Goal: Task Accomplishment & Management: Manage account settings

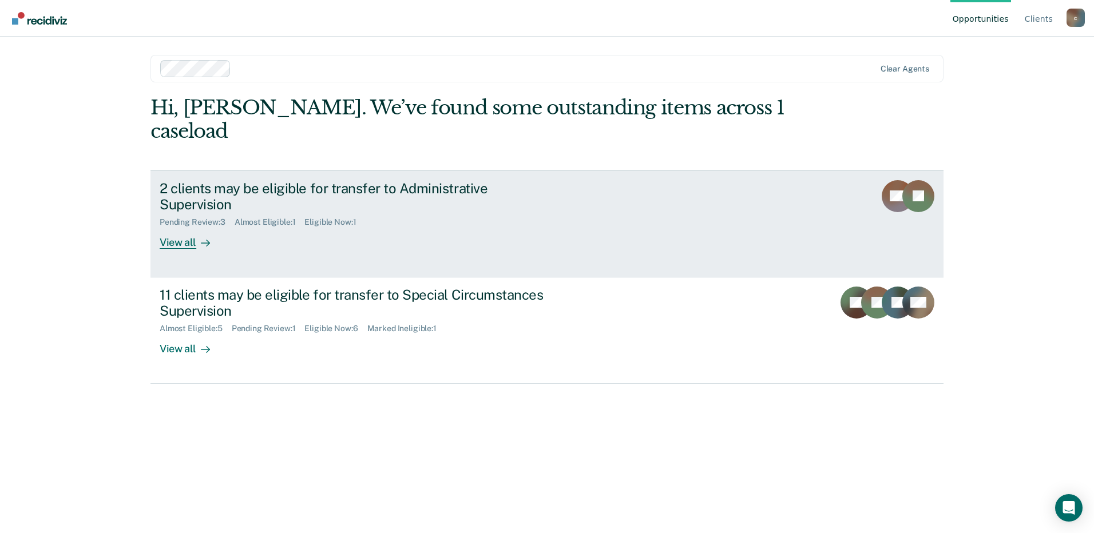
click at [173, 227] on div "View all" at bounding box center [192, 238] width 64 height 22
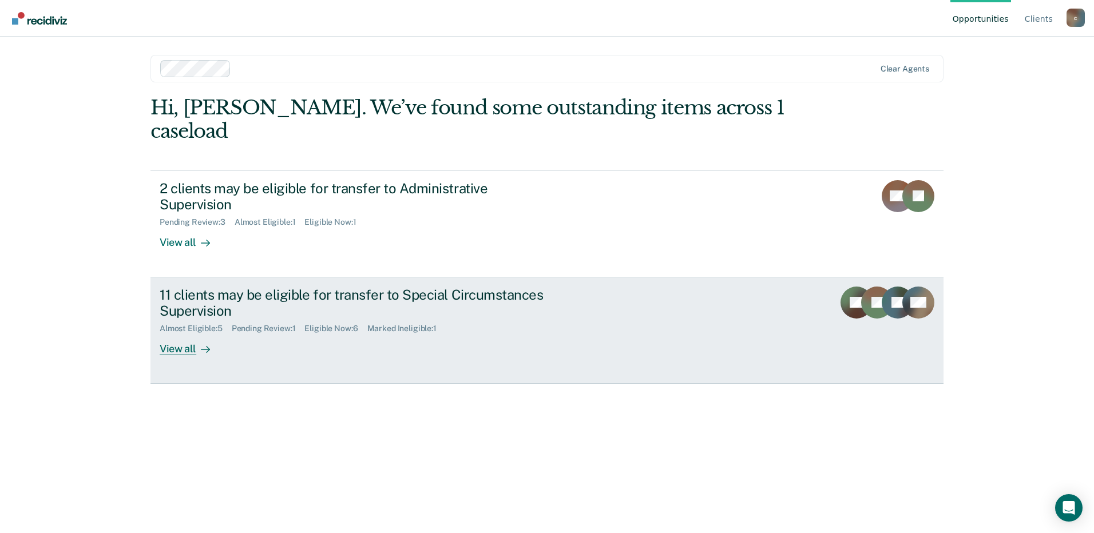
click at [200, 343] on div at bounding box center [203, 349] width 14 height 13
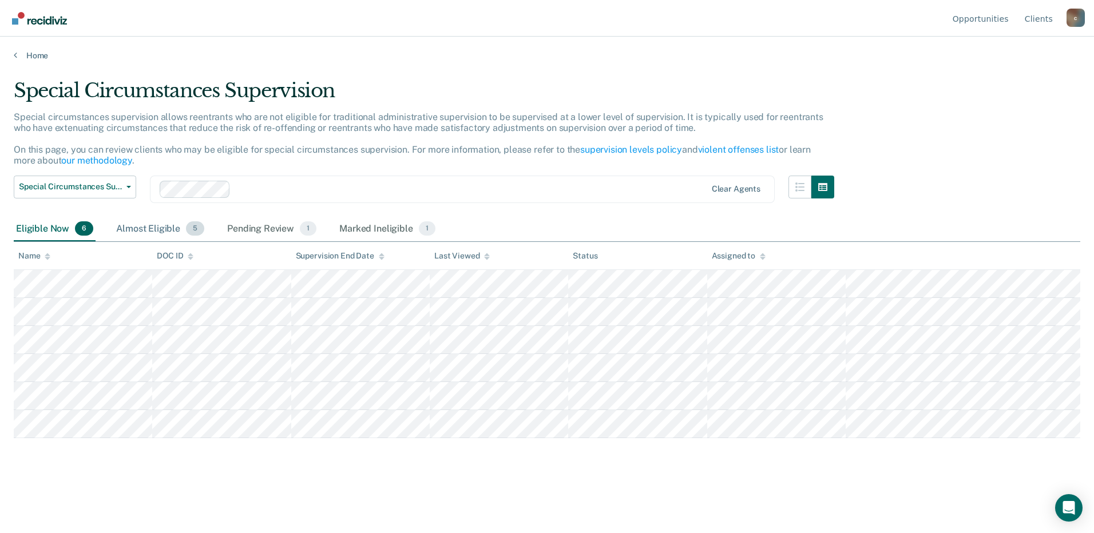
click at [149, 229] on div "Almost Eligible 5" at bounding box center [160, 229] width 93 height 25
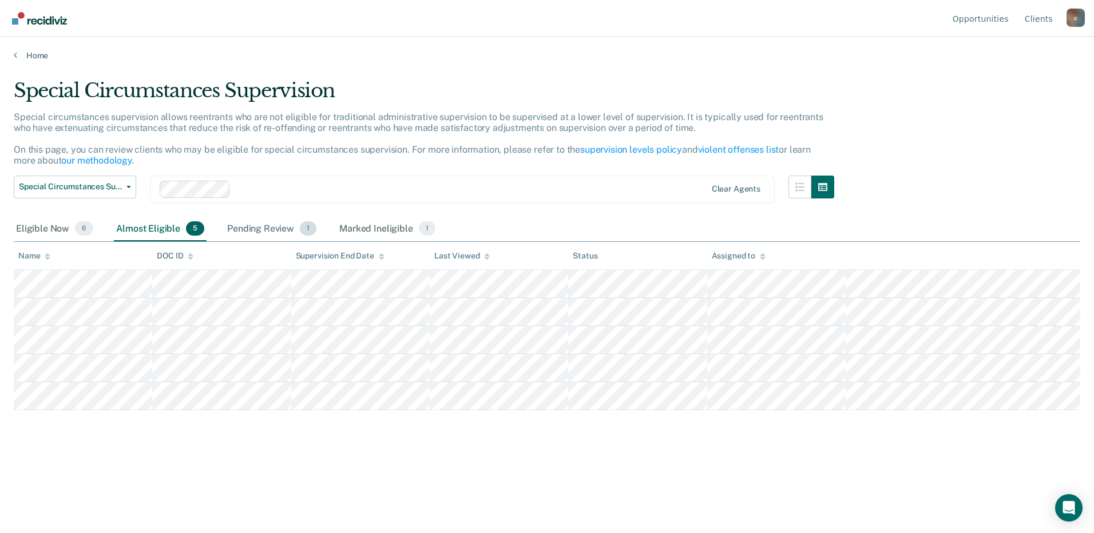
click at [252, 240] on div "Pending Review 1" at bounding box center [272, 229] width 94 height 25
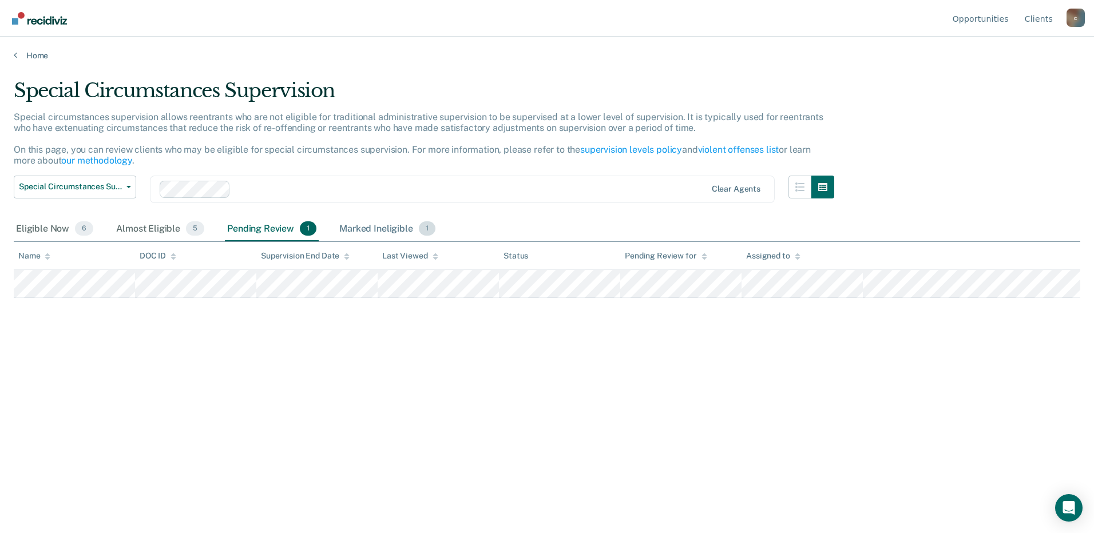
click at [347, 236] on div "Marked Ineligible 1" at bounding box center [387, 229] width 101 height 25
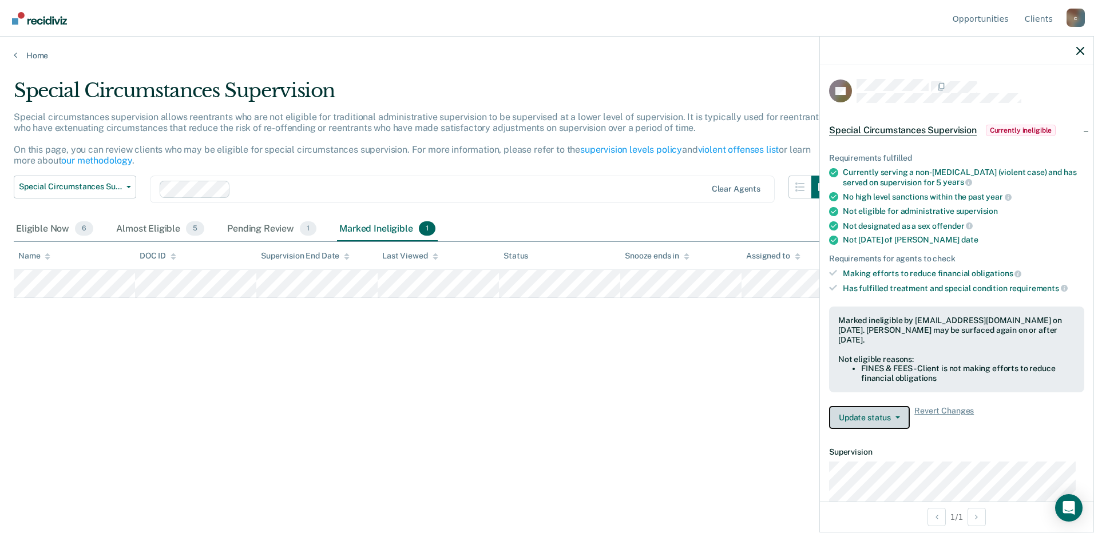
click at [870, 416] on button "Update status" at bounding box center [869, 417] width 81 height 23
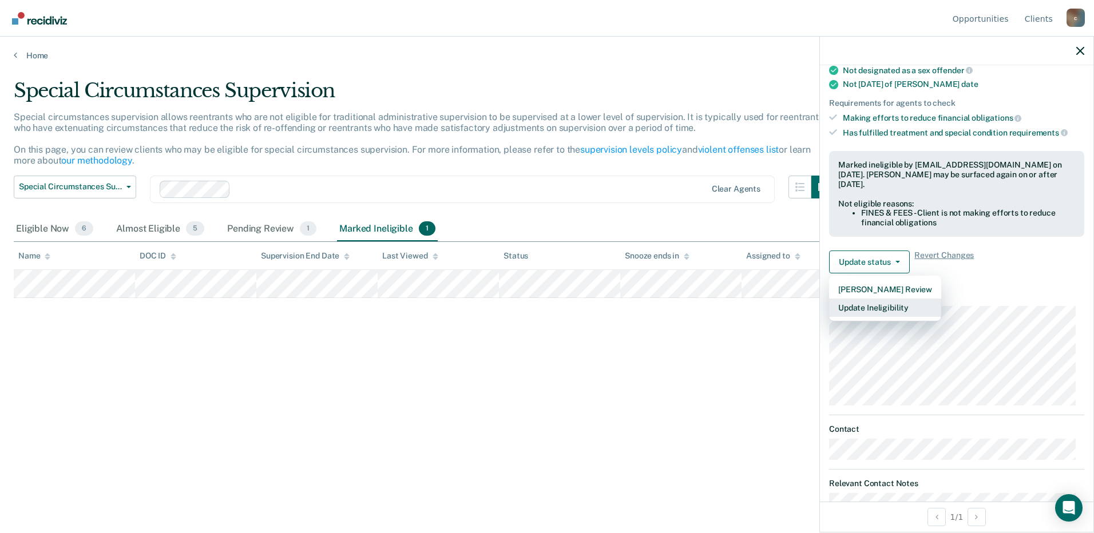
scroll to position [154, 0]
click at [896, 312] on button "Update Ineligibility" at bounding box center [885, 309] width 112 height 18
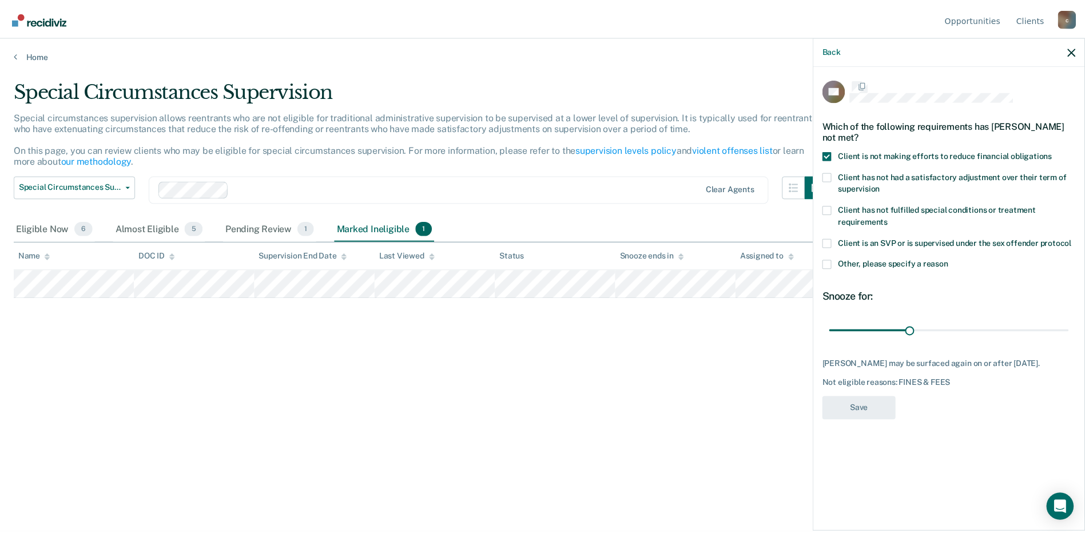
scroll to position [0, 0]
click at [837, 152] on span at bounding box center [833, 156] width 9 height 9
click at [1061, 152] on input "Client is not making efforts to reduce financial obligations" at bounding box center [1061, 152] width 0 height 0
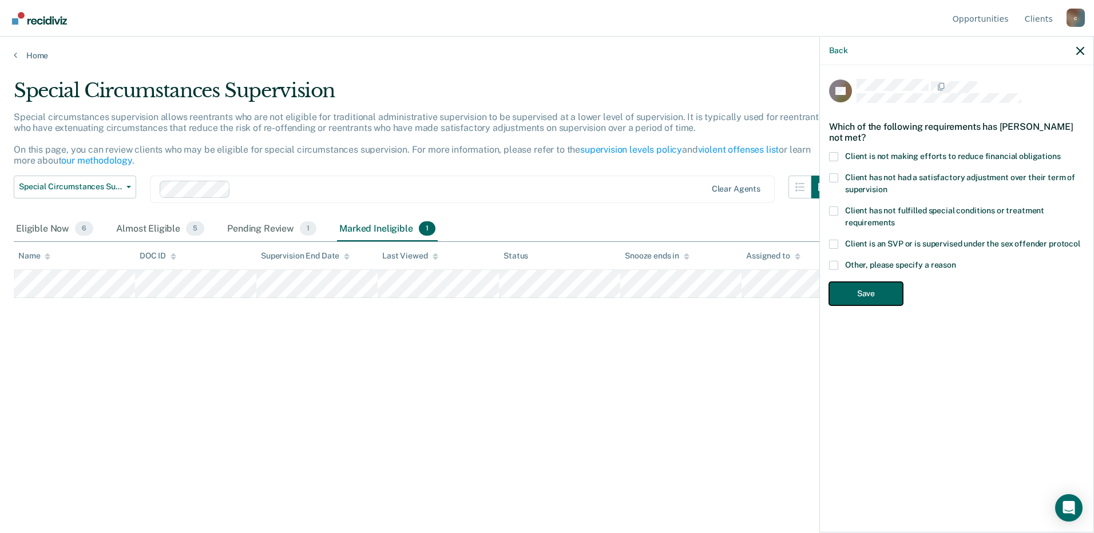
click at [873, 291] on button "Save" at bounding box center [866, 293] width 74 height 23
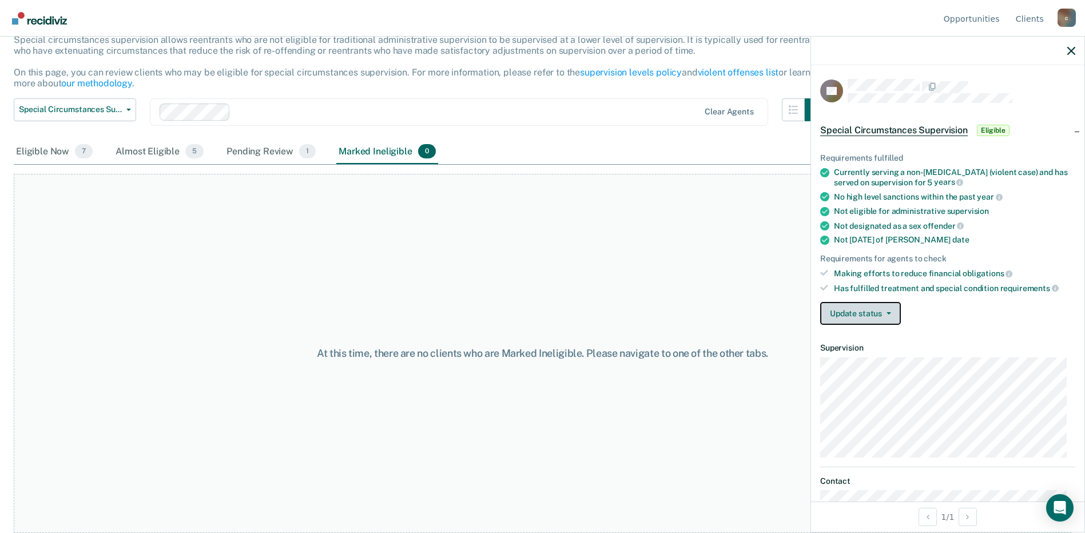
click at [889, 316] on button "Update status" at bounding box center [861, 313] width 81 height 23
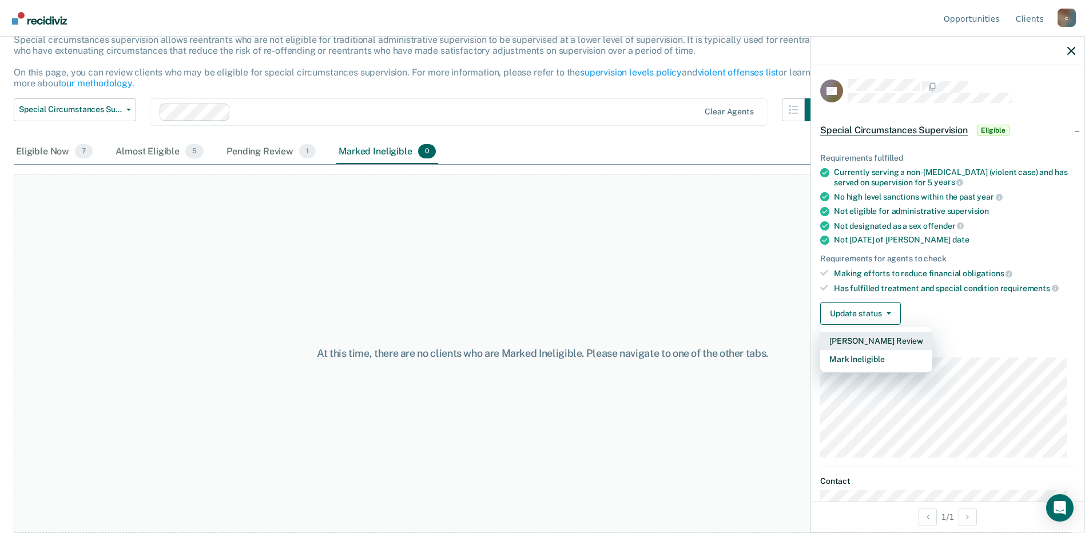
click at [882, 340] on button "[PERSON_NAME] Review" at bounding box center [877, 341] width 112 height 18
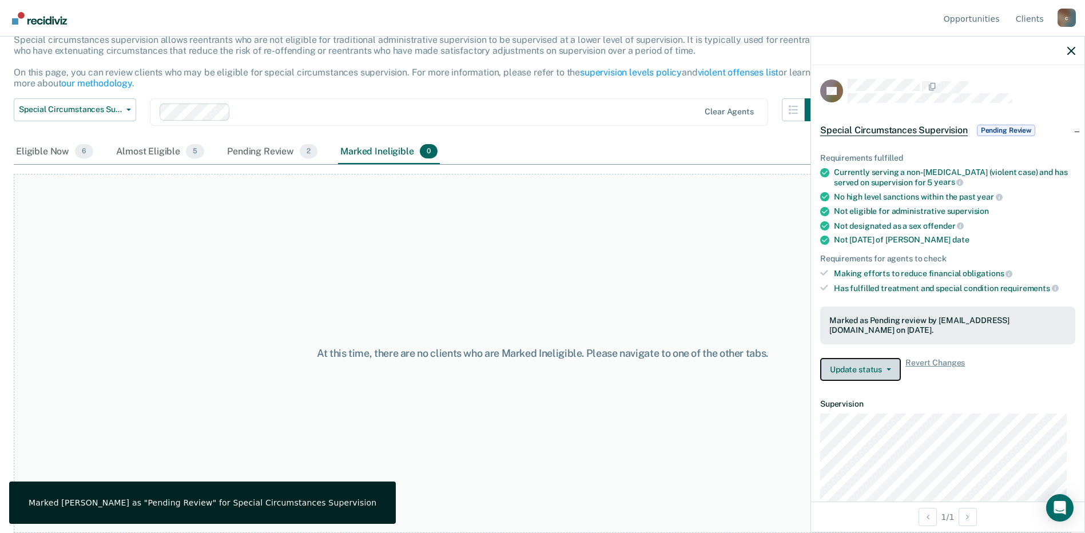
scroll to position [57, 0]
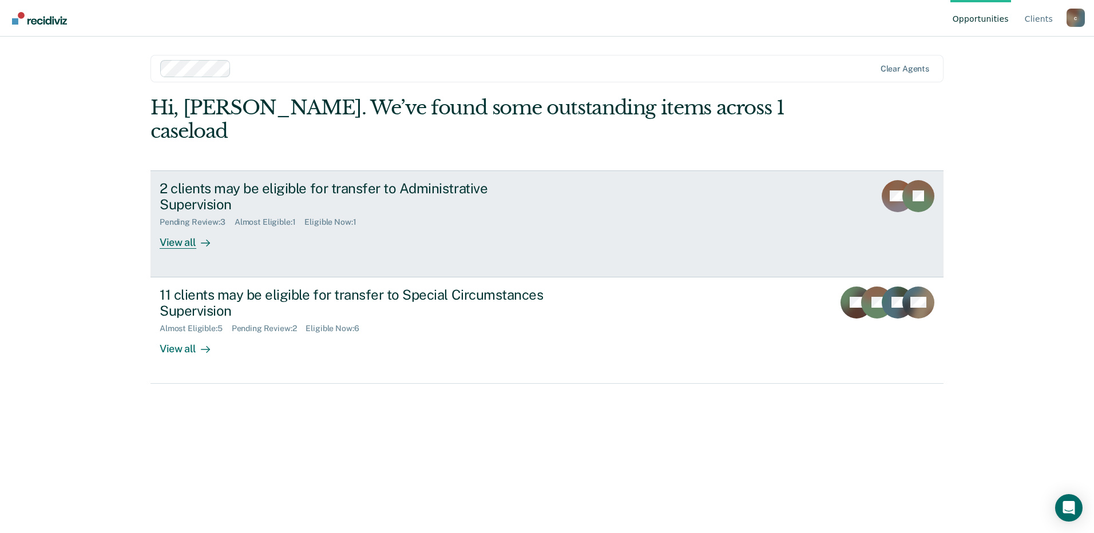
click at [183, 227] on div "View all" at bounding box center [192, 238] width 64 height 22
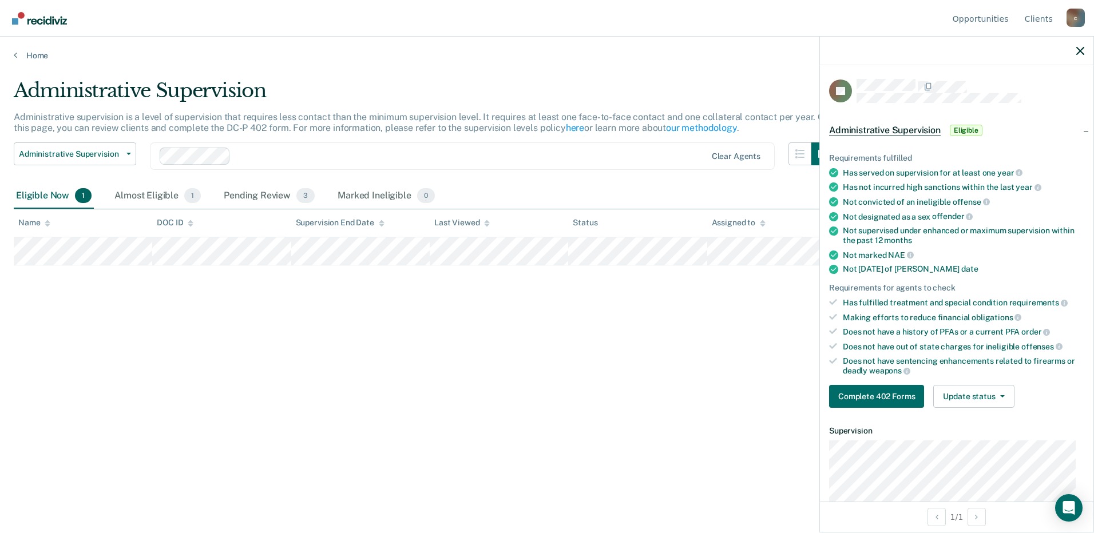
click at [970, 128] on span "Eligible" at bounding box center [966, 130] width 33 height 11
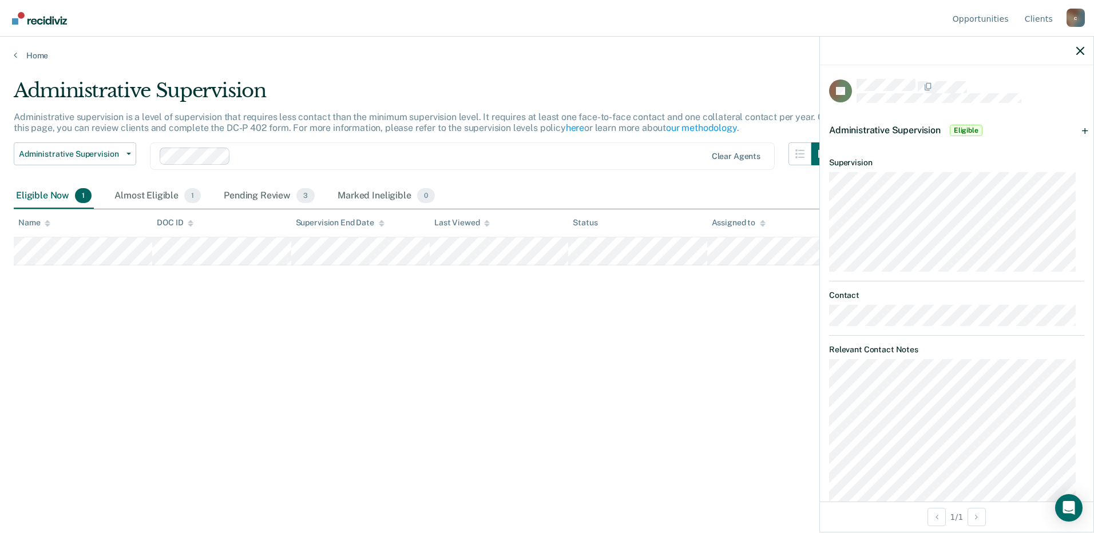
click at [970, 128] on span "Eligible" at bounding box center [966, 130] width 33 height 11
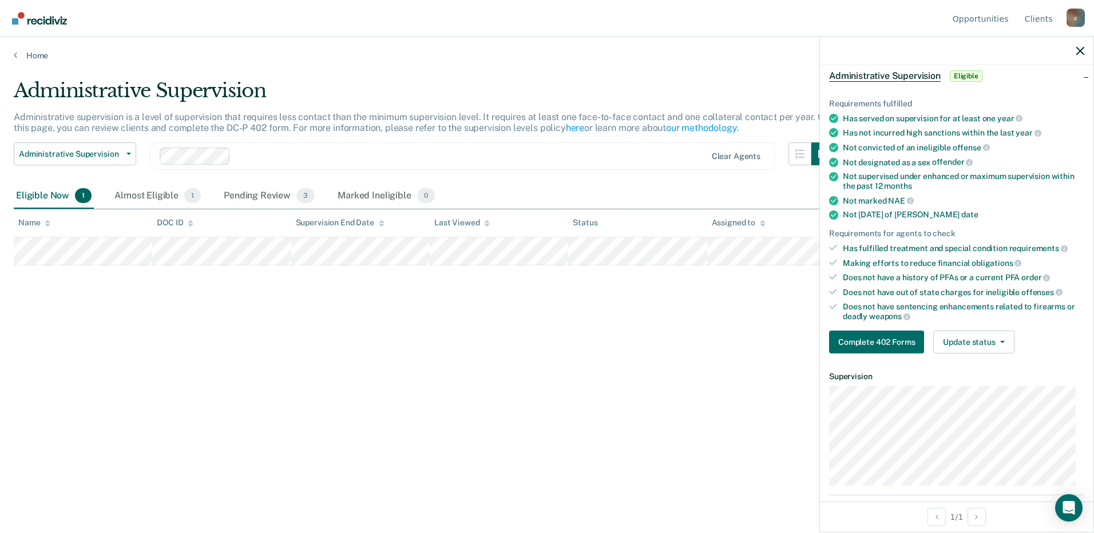
scroll to position [229, 0]
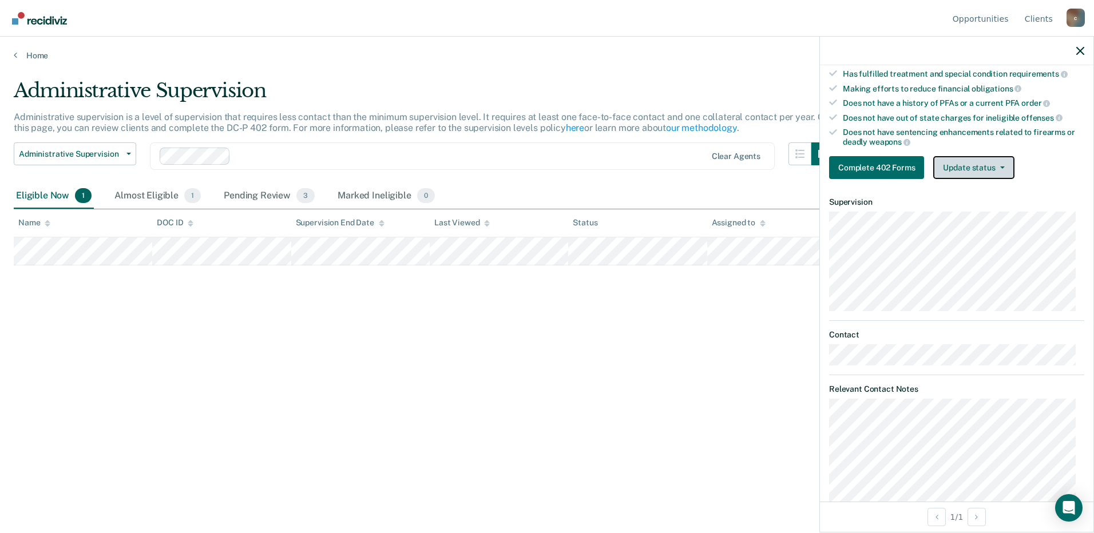
click at [965, 173] on button "Update status" at bounding box center [973, 167] width 81 height 23
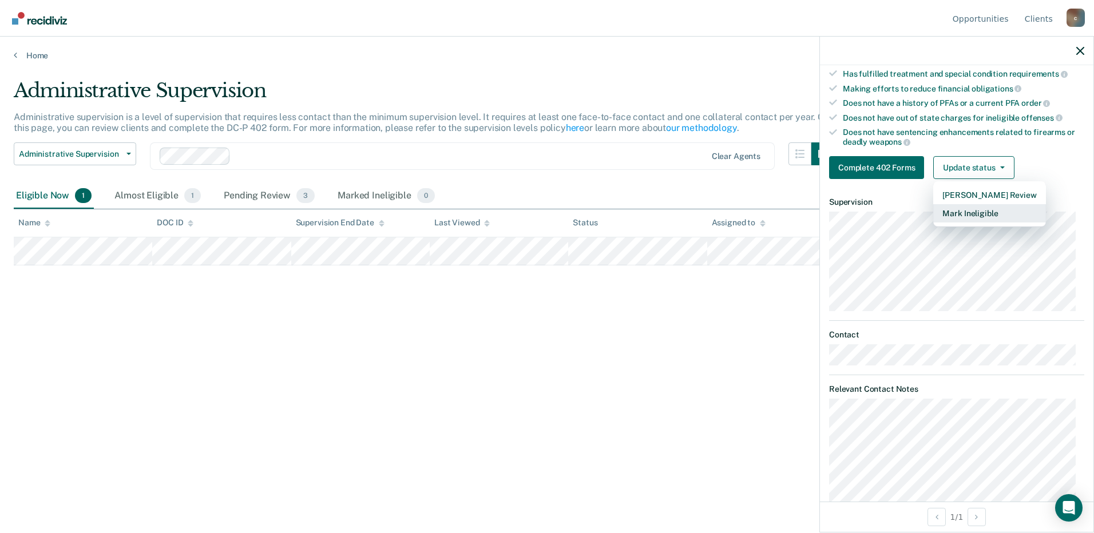
click at [965, 215] on button "Mark Ineligible" at bounding box center [989, 213] width 112 height 18
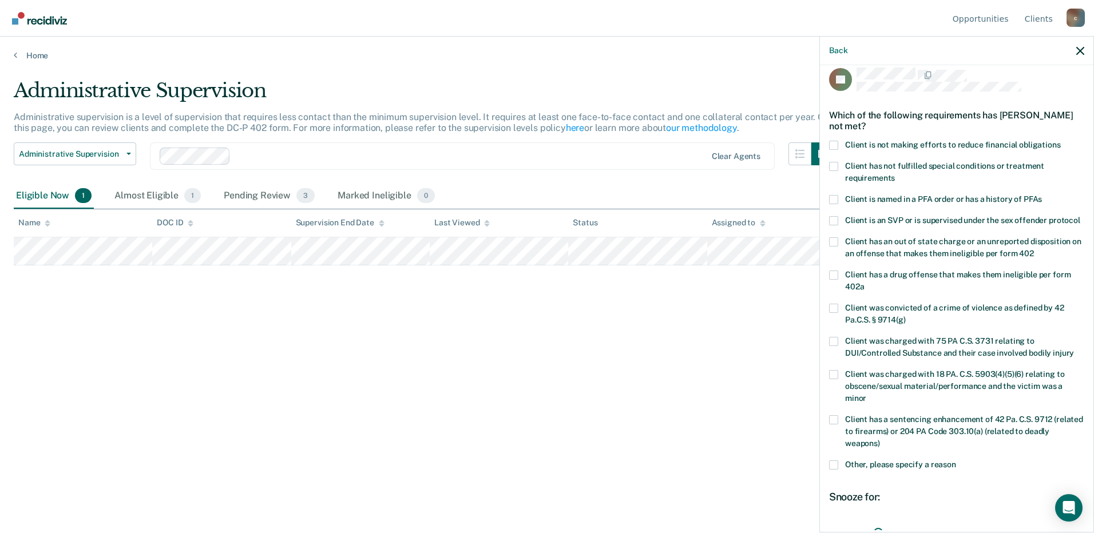
scroll to position [0, 0]
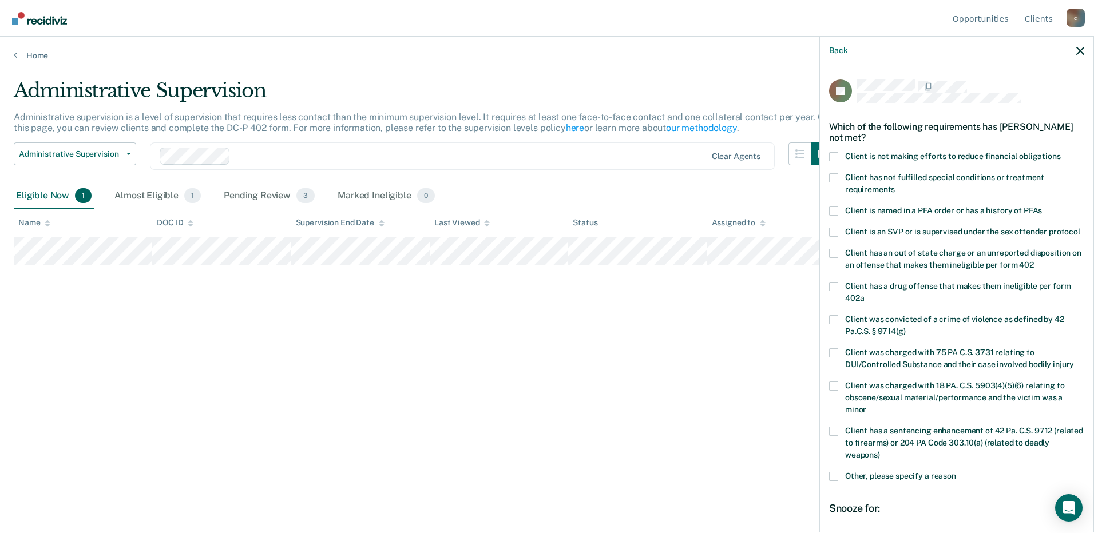
click at [834, 156] on span at bounding box center [833, 156] width 9 height 9
click at [1061, 152] on input "Client is not making efforts to reduce financial obligations" at bounding box center [1061, 152] width 0 height 0
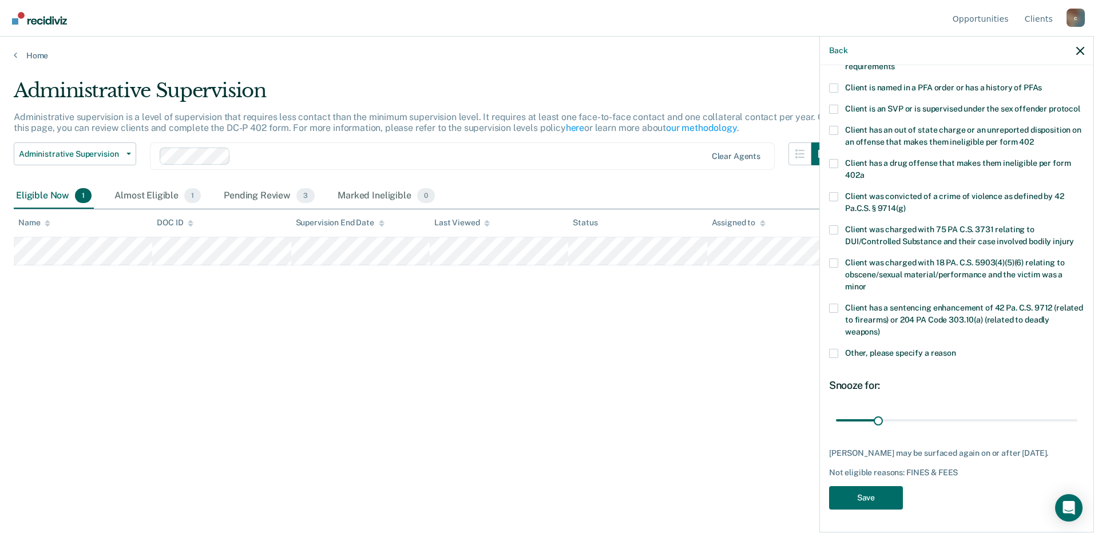
scroll to position [134, 0]
click at [866, 506] on button "Save" at bounding box center [866, 497] width 74 height 23
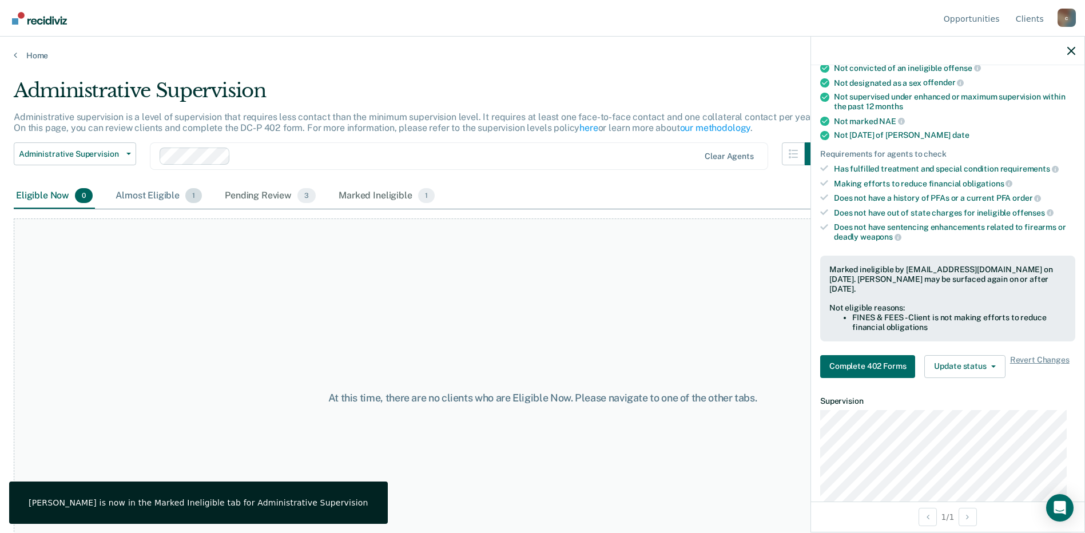
click at [141, 195] on div "Almost Eligible 1" at bounding box center [158, 196] width 91 height 25
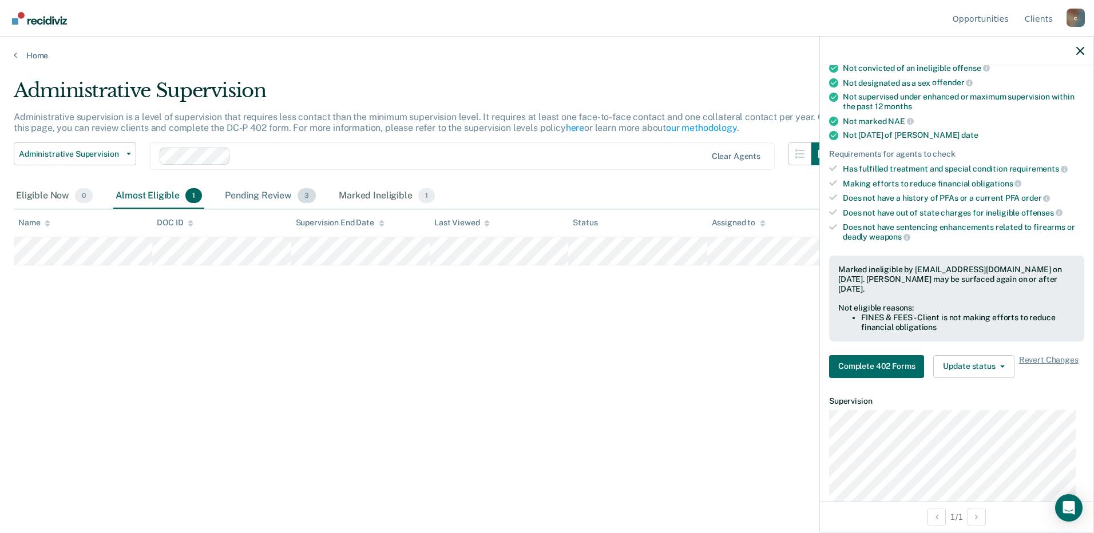
click at [247, 195] on div "Pending Review 3" at bounding box center [271, 196] width 96 height 25
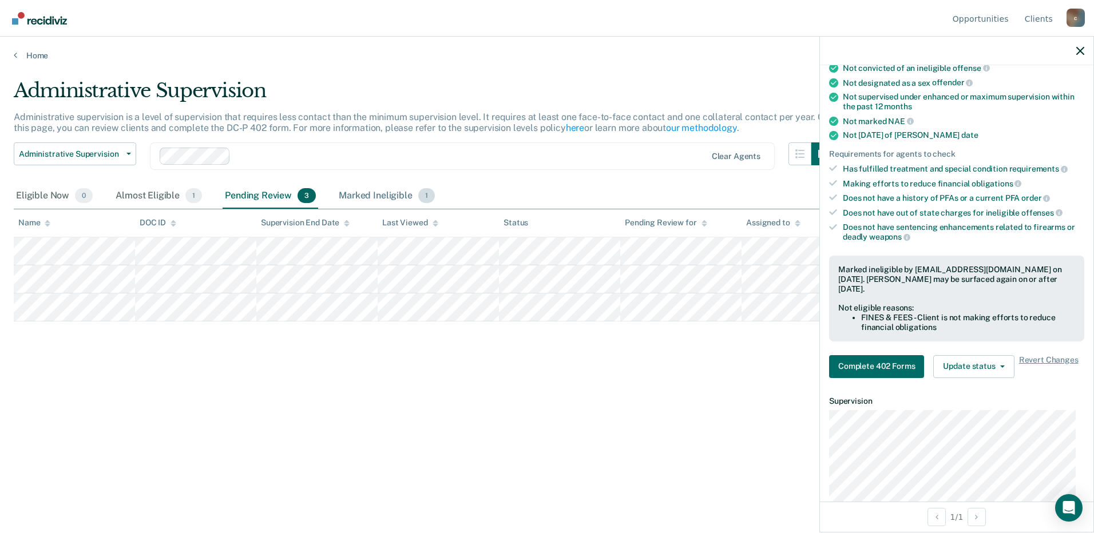
click at [358, 200] on div "Marked Ineligible 1" at bounding box center [386, 196] width 101 height 25
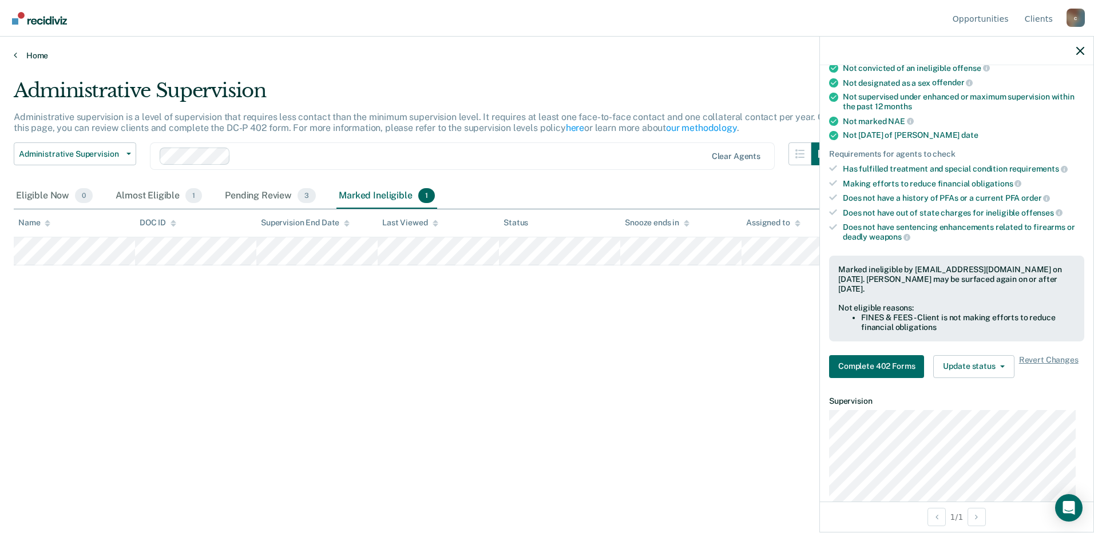
click at [30, 54] on link "Home" at bounding box center [547, 55] width 1067 height 10
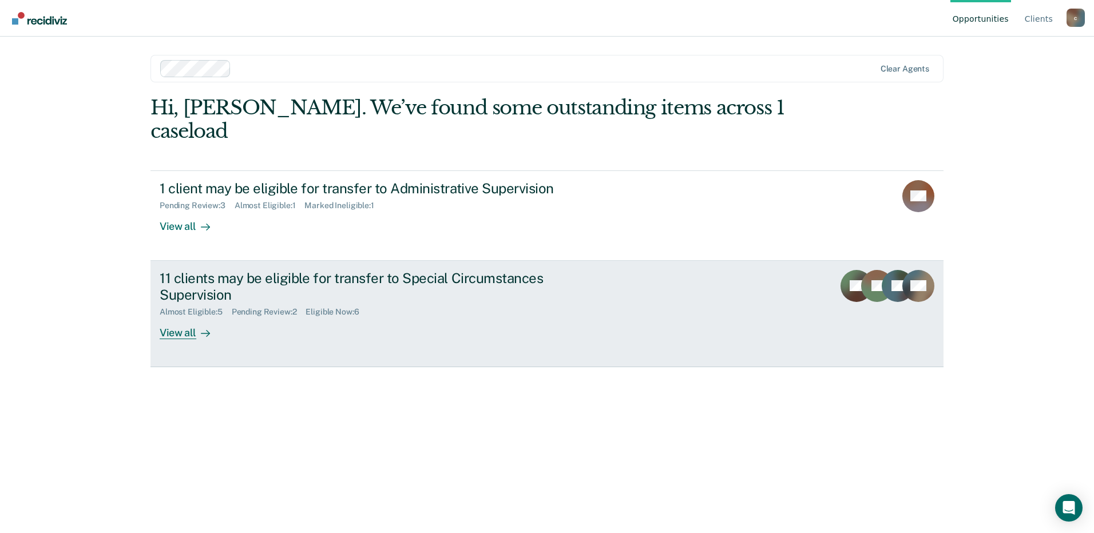
click at [194, 270] on div "11 clients may be eligible for transfer to Special Circumstances Supervision" at bounding box center [361, 286] width 402 height 33
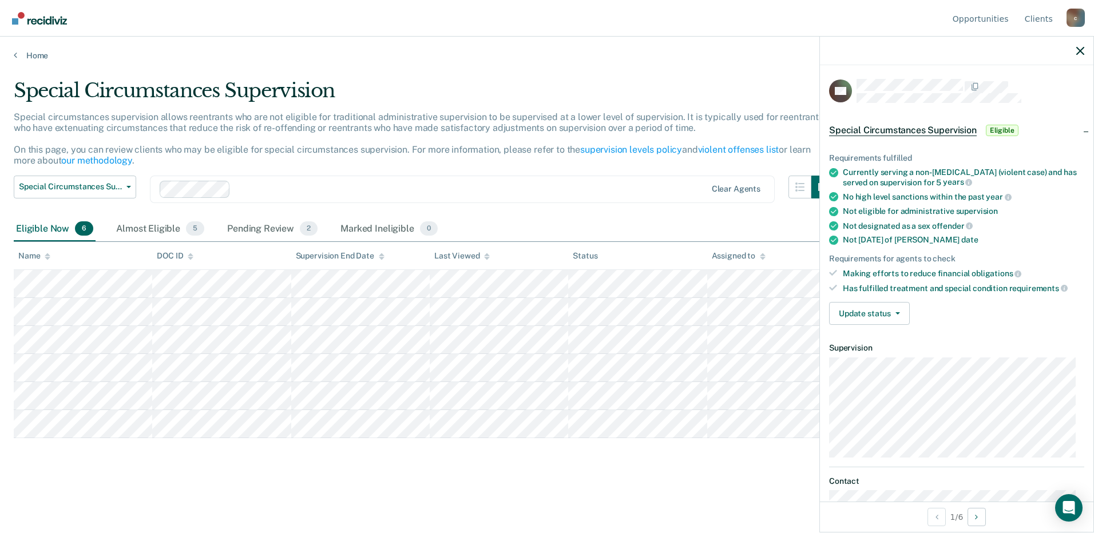
click at [995, 128] on span "Eligible" at bounding box center [1002, 130] width 33 height 11
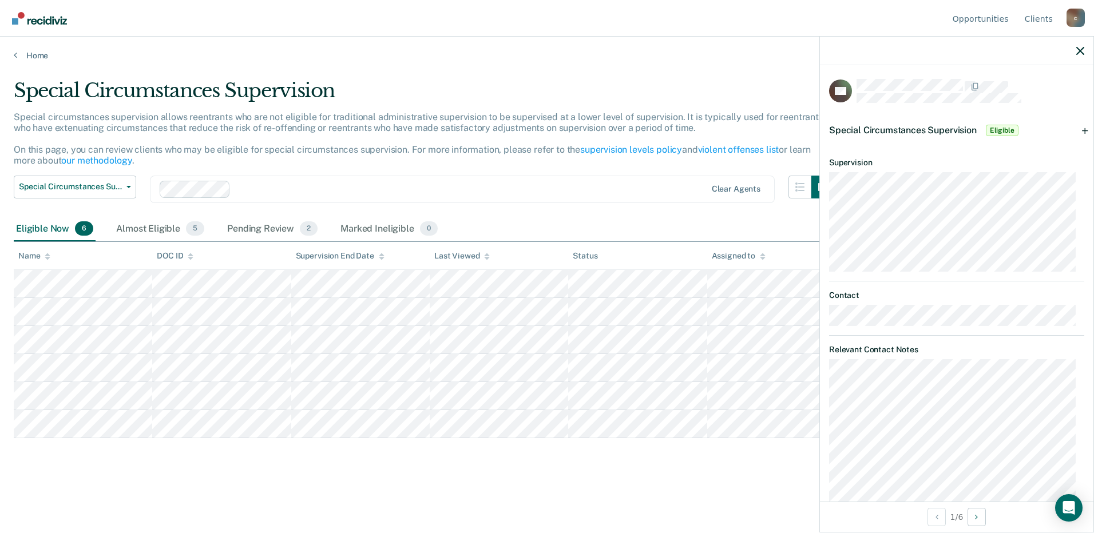
click at [1000, 125] on span "Eligible" at bounding box center [1002, 130] width 33 height 11
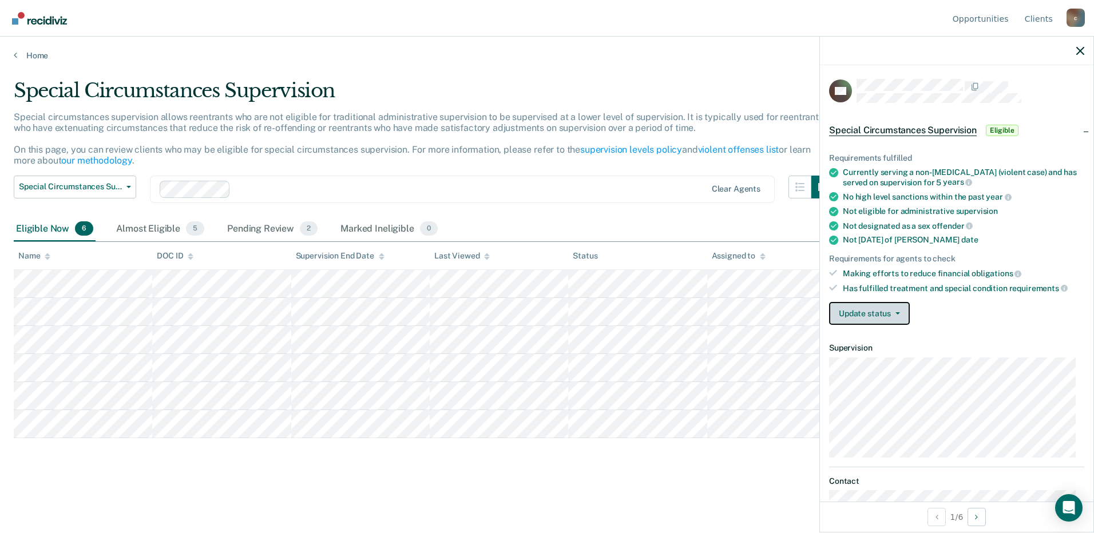
click at [878, 318] on button "Update status" at bounding box center [869, 313] width 81 height 23
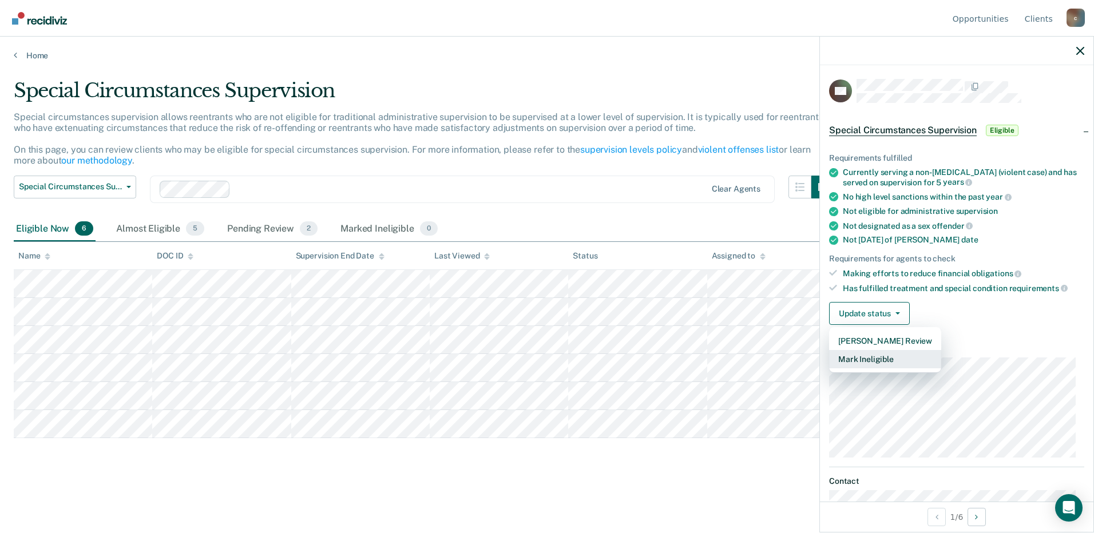
click at [859, 361] on button "Mark Ineligible" at bounding box center [885, 359] width 112 height 18
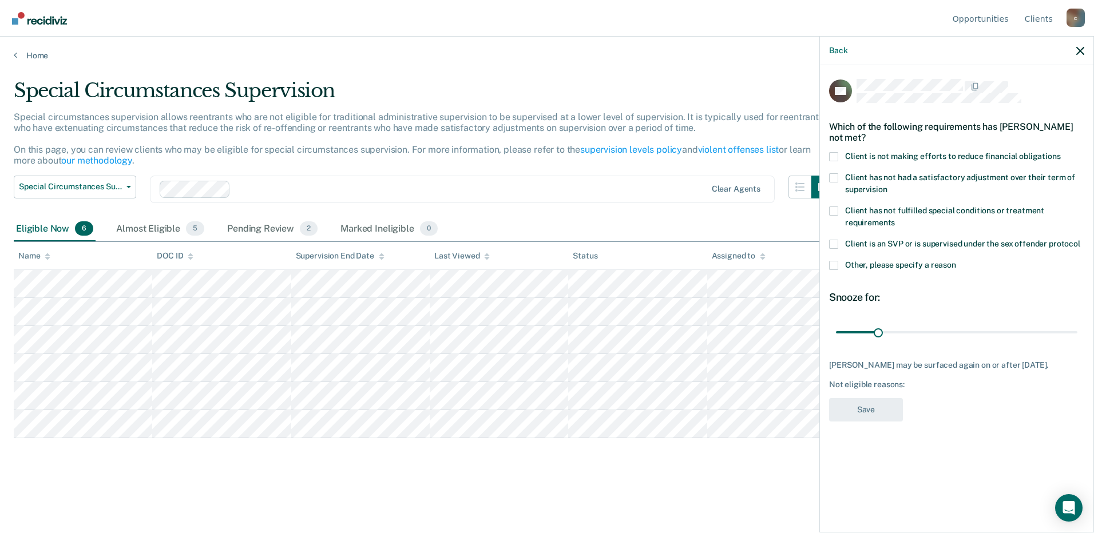
click at [835, 154] on span at bounding box center [833, 156] width 9 height 9
click at [1061, 152] on input "Client is not making efforts to reduce financial obligations" at bounding box center [1061, 152] width 0 height 0
click at [875, 418] on button "Save" at bounding box center [866, 409] width 74 height 23
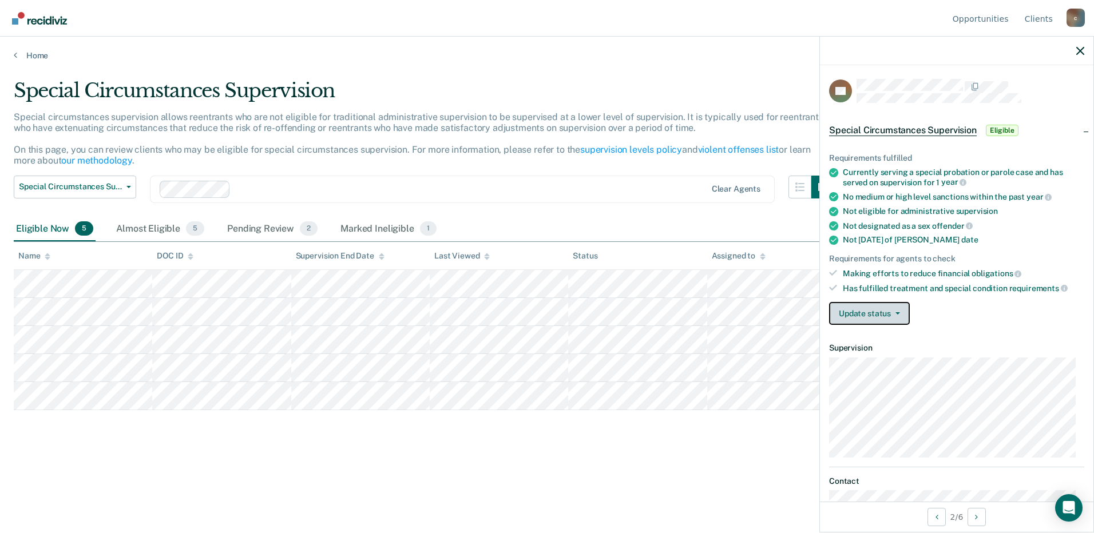
click at [856, 316] on button "Update status" at bounding box center [869, 313] width 81 height 23
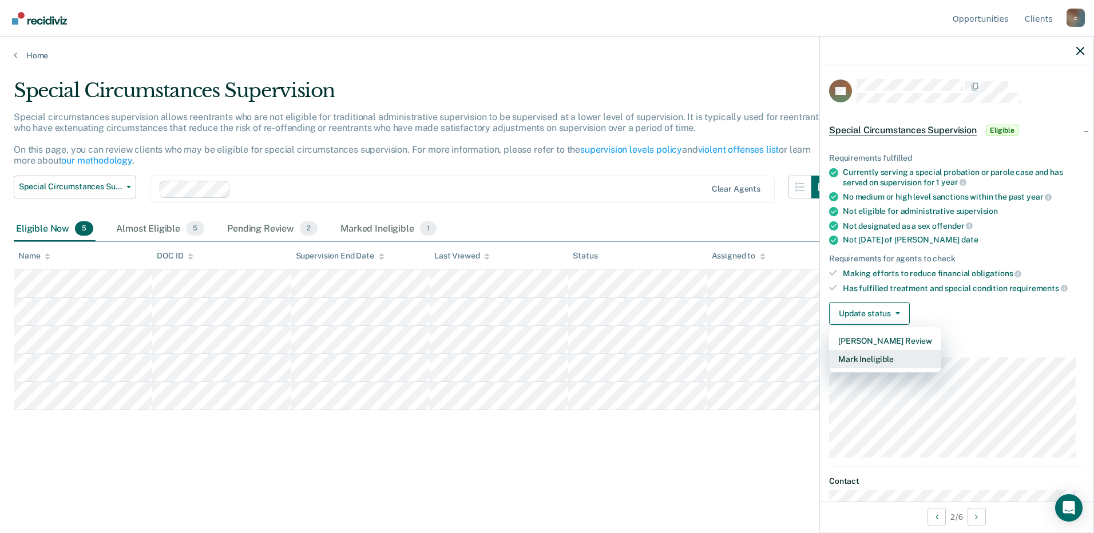
click at [873, 356] on button "Mark Ineligible" at bounding box center [885, 359] width 112 height 18
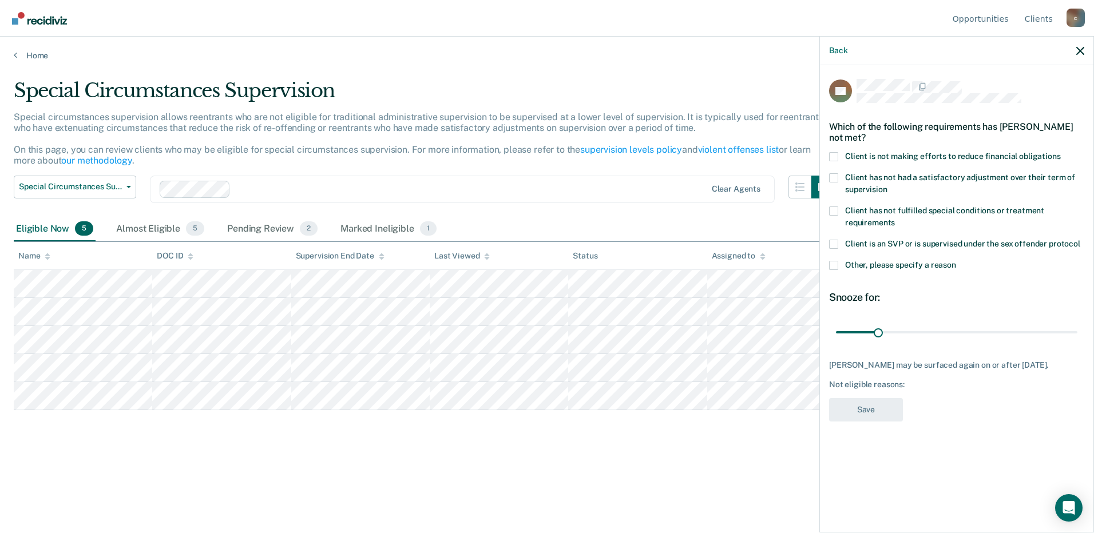
click at [839, 153] on label "Client is not making efforts to reduce financial obligations" at bounding box center [956, 158] width 255 height 12
click at [1061, 152] on input "Client is not making efforts to reduce financial obligations" at bounding box center [1061, 152] width 0 height 0
click at [868, 401] on button "Save" at bounding box center [866, 409] width 74 height 23
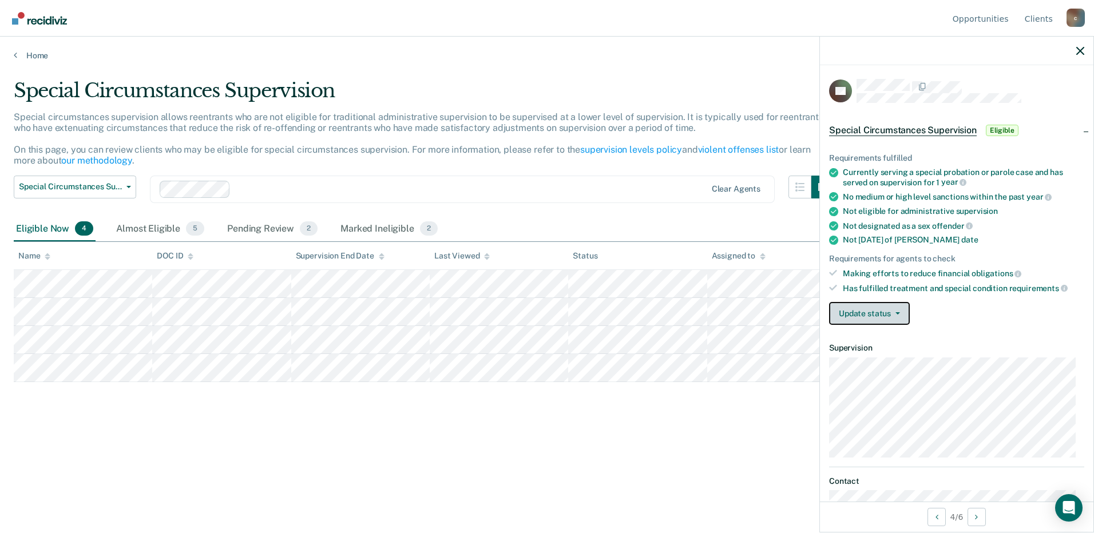
click at [862, 319] on button "Update status" at bounding box center [869, 313] width 81 height 23
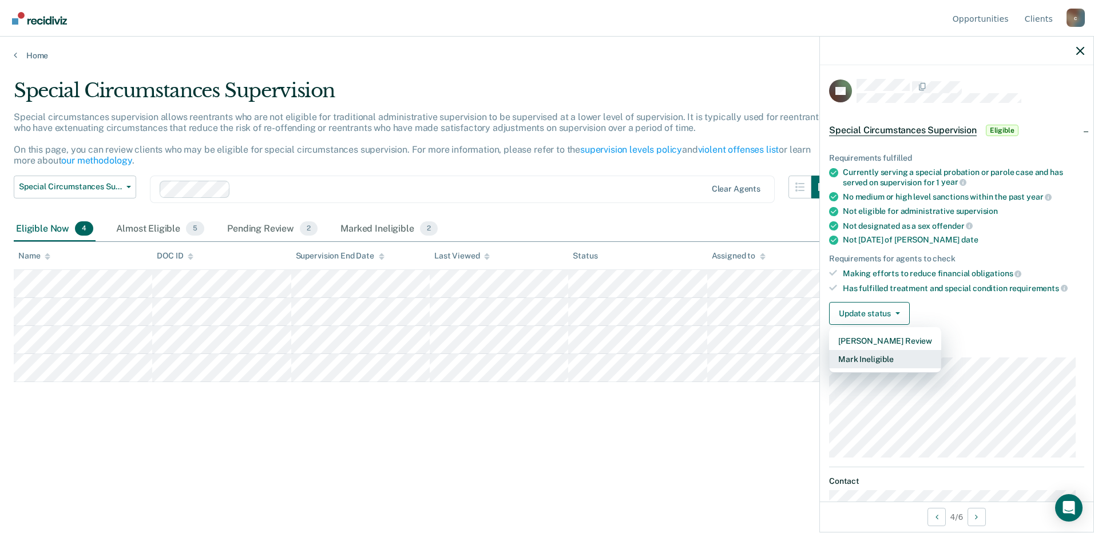
click at [864, 360] on button "Mark Ineligible" at bounding box center [885, 359] width 112 height 18
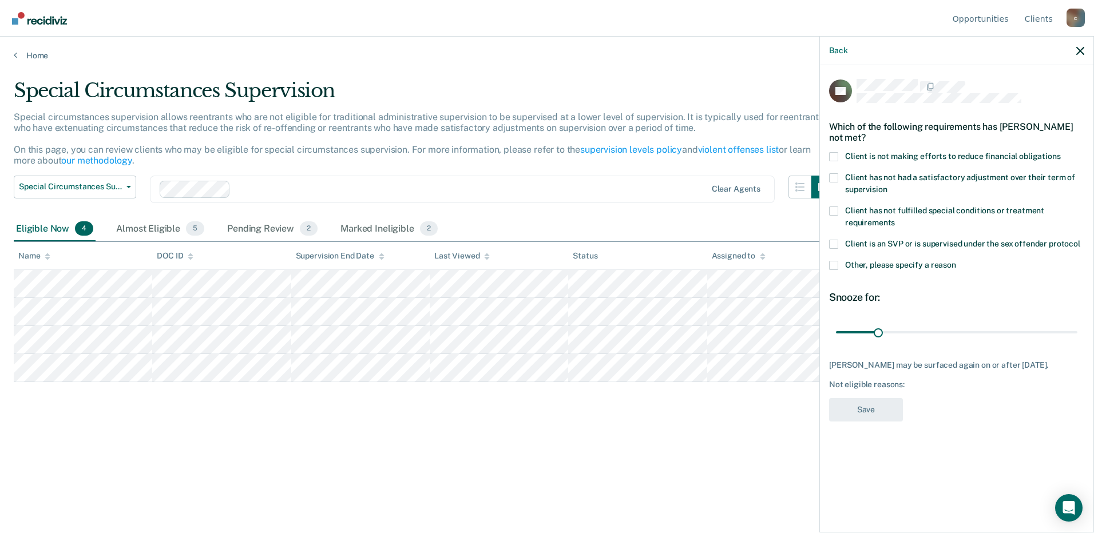
click at [832, 156] on span at bounding box center [833, 156] width 9 height 9
click at [1061, 152] on input "Client is not making efforts to reduce financial obligations" at bounding box center [1061, 152] width 0 height 0
click at [845, 405] on button "Save" at bounding box center [866, 409] width 74 height 23
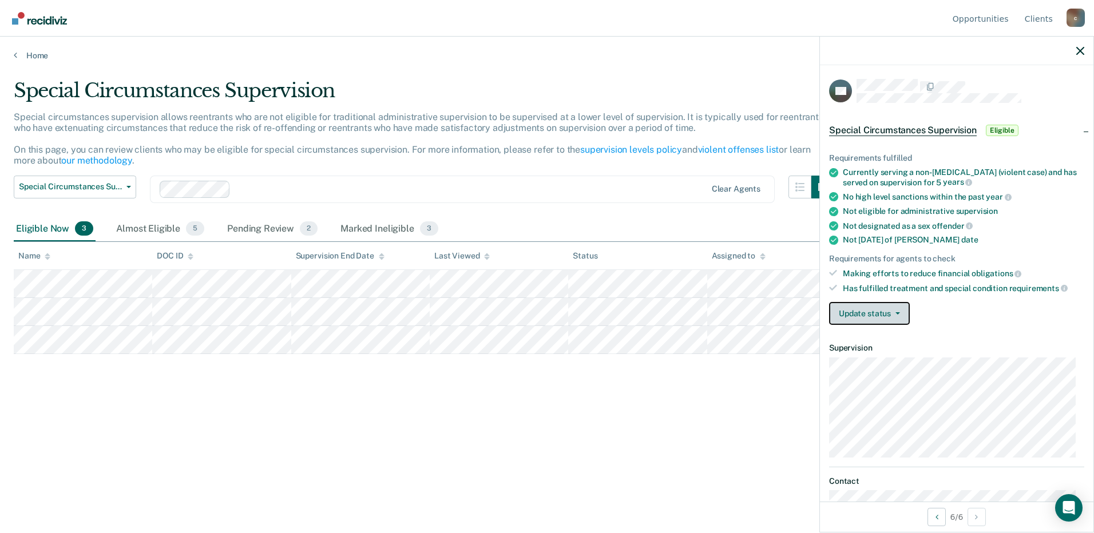
click at [872, 317] on button "Update status" at bounding box center [869, 313] width 81 height 23
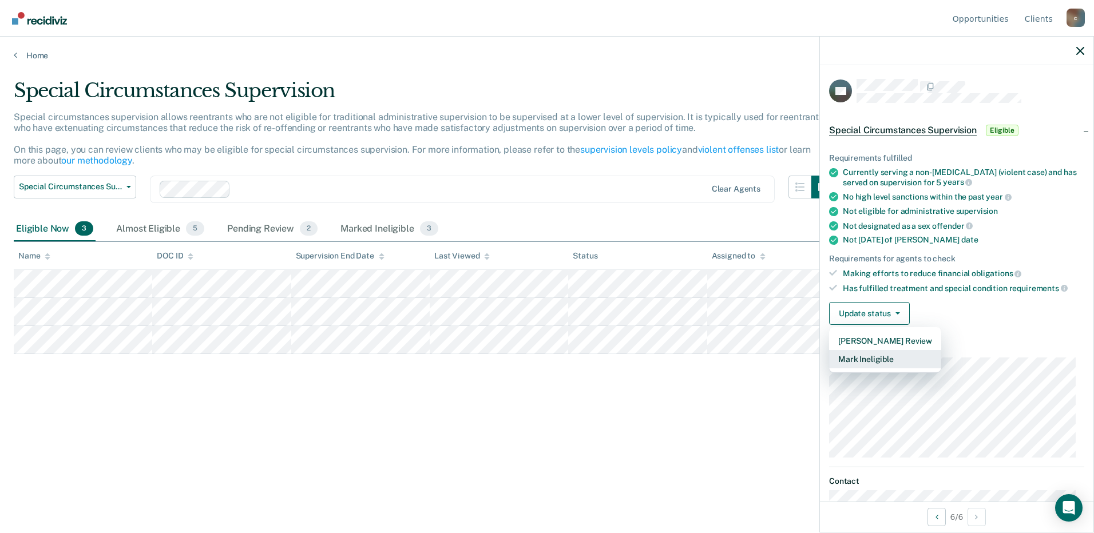
click at [871, 362] on button "Mark Ineligible" at bounding box center [885, 359] width 112 height 18
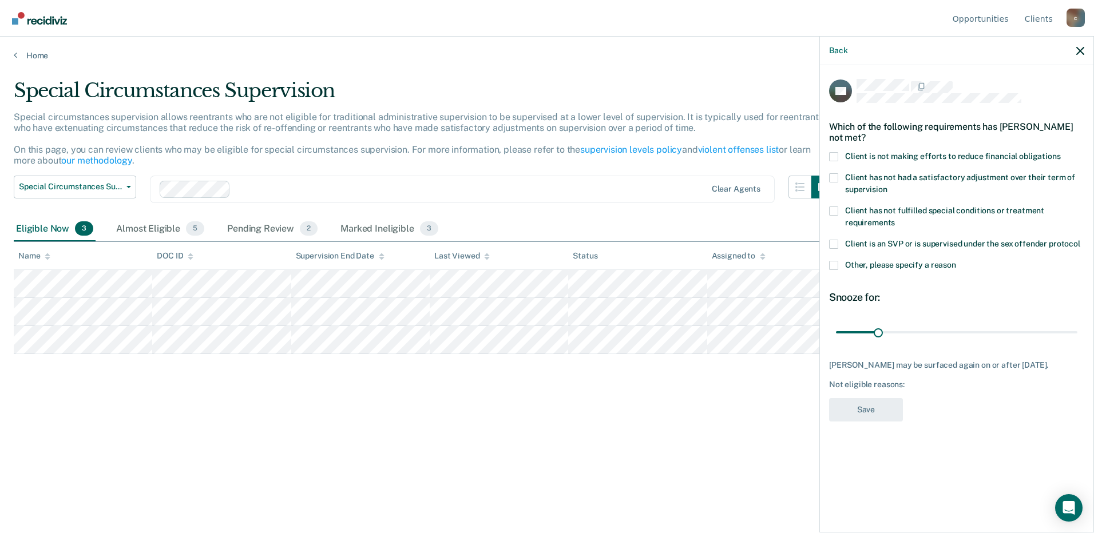
click at [833, 156] on span at bounding box center [833, 156] width 9 height 9
click at [1061, 152] on input "Client is not making efforts to reduce financial obligations" at bounding box center [1061, 152] width 0 height 0
click at [854, 414] on button "Save" at bounding box center [866, 409] width 74 height 23
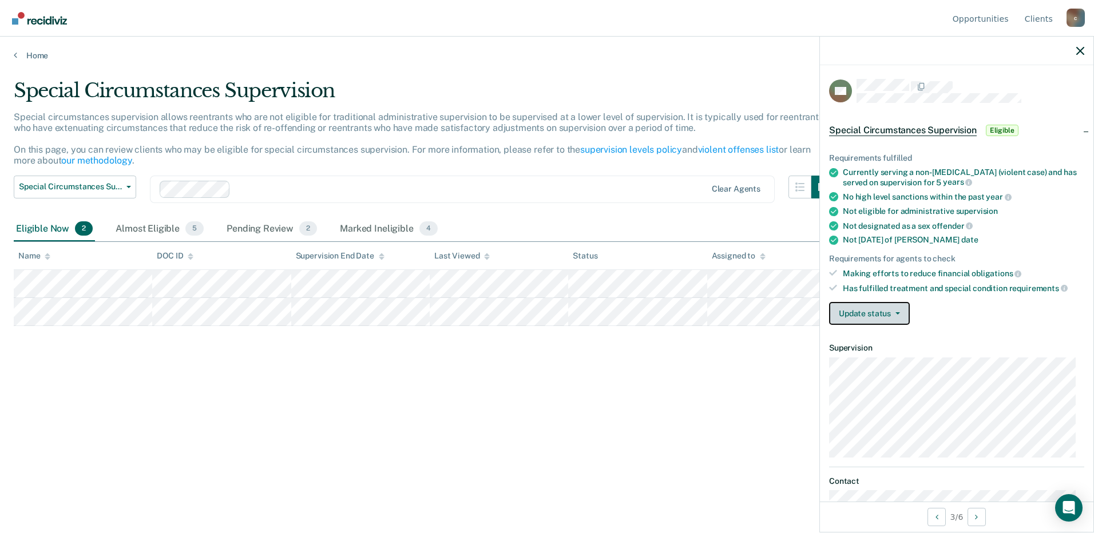
click at [878, 315] on button "Update status" at bounding box center [869, 313] width 81 height 23
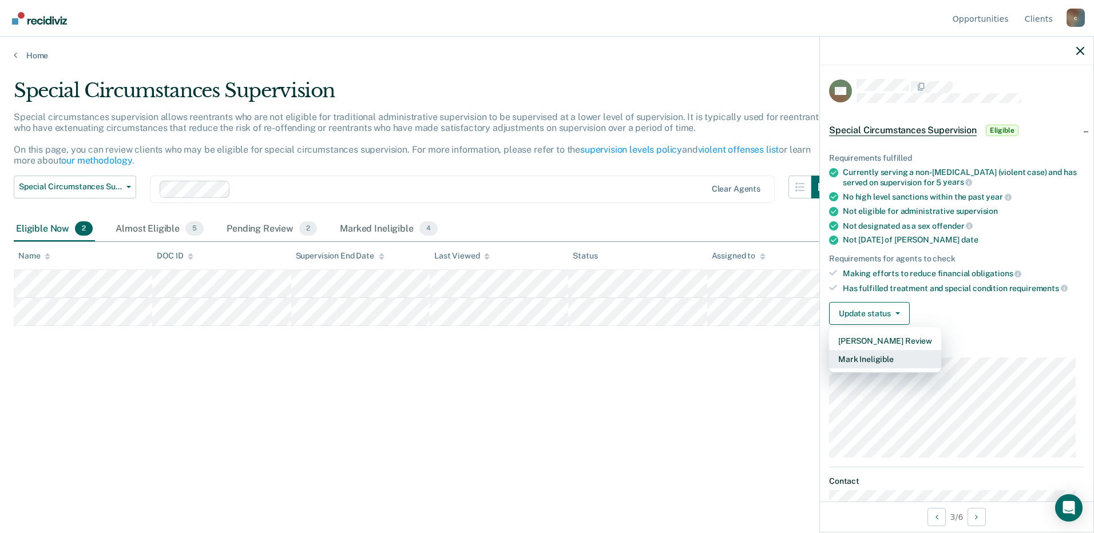
click at [867, 362] on button "Mark Ineligible" at bounding box center [885, 359] width 112 height 18
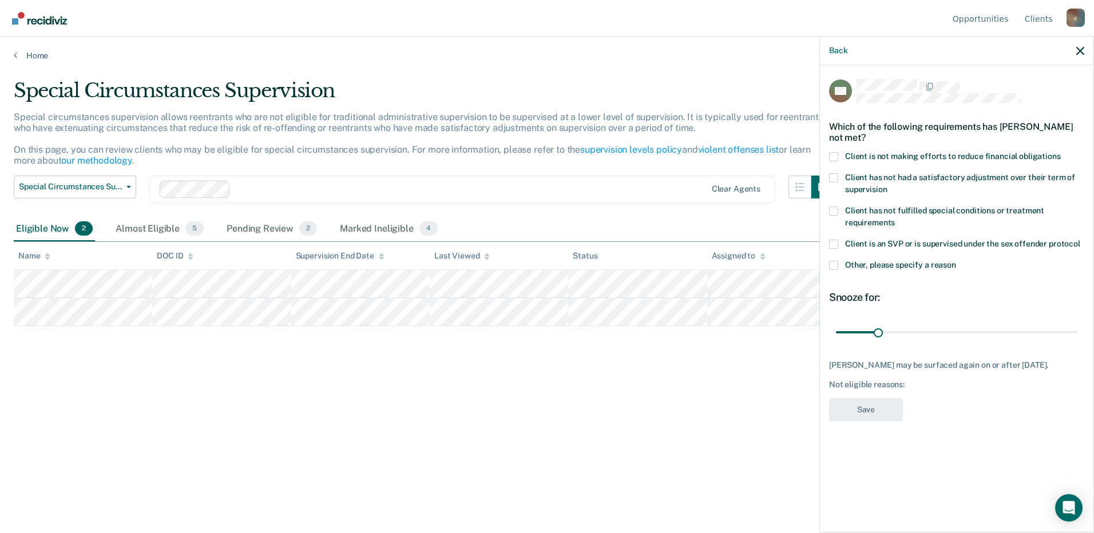
click at [834, 153] on span at bounding box center [833, 156] width 9 height 9
click at [1061, 152] on input "Client is not making efforts to reduce financial obligations" at bounding box center [1061, 152] width 0 height 0
click at [866, 413] on button "Save" at bounding box center [866, 409] width 74 height 23
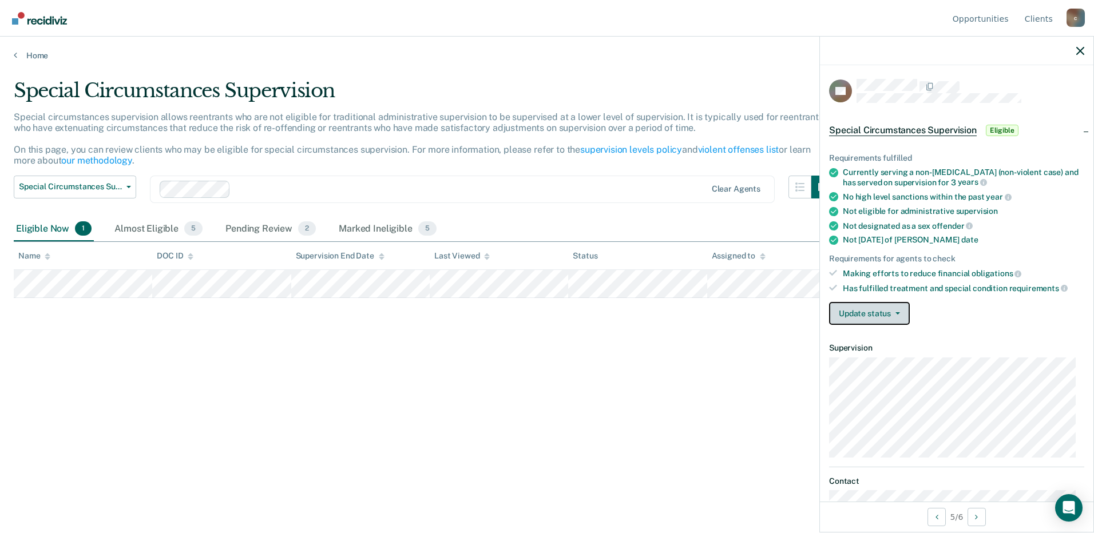
click at [849, 315] on button "Update status" at bounding box center [869, 313] width 81 height 23
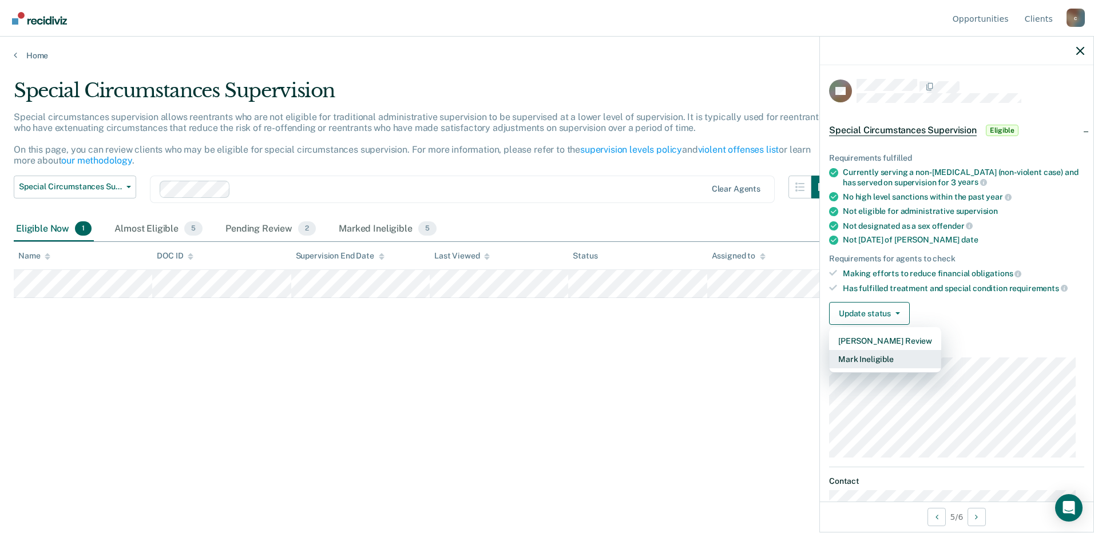
click at [852, 362] on button "Mark Ineligible" at bounding box center [885, 359] width 112 height 18
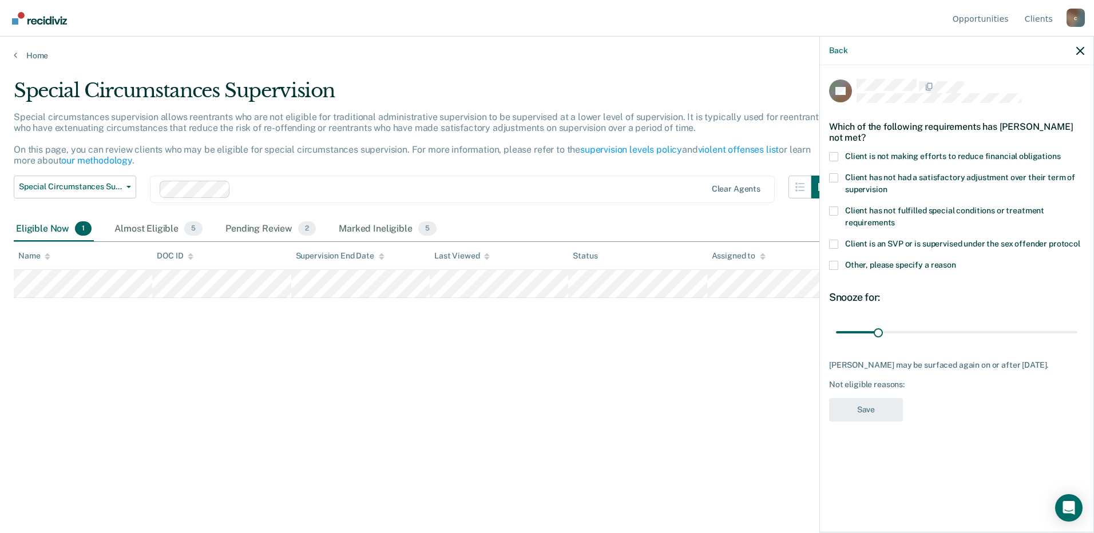
click at [836, 154] on span at bounding box center [833, 156] width 9 height 9
click at [1061, 152] on input "Client is not making efforts to reduce financial obligations" at bounding box center [1061, 152] width 0 height 0
click at [862, 414] on button "Save" at bounding box center [866, 409] width 74 height 23
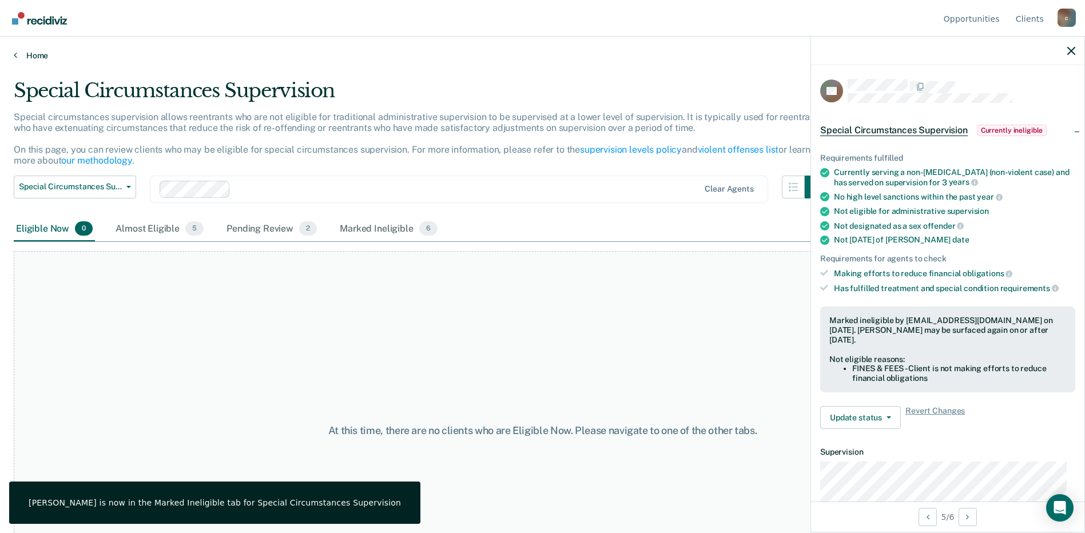
click at [15, 56] on icon at bounding box center [15, 54] width 3 height 9
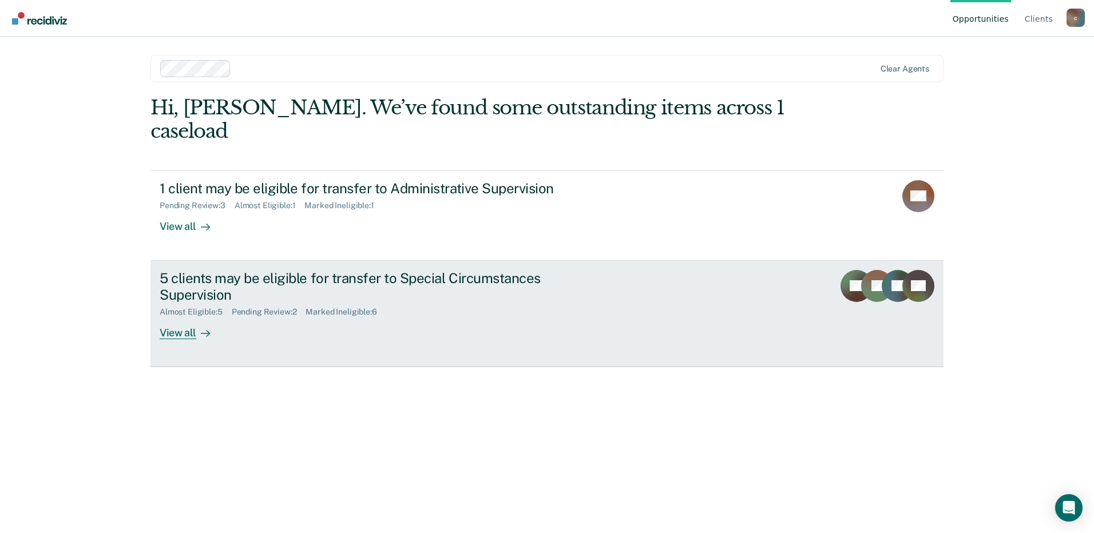
click at [176, 317] on div "View all" at bounding box center [192, 328] width 64 height 22
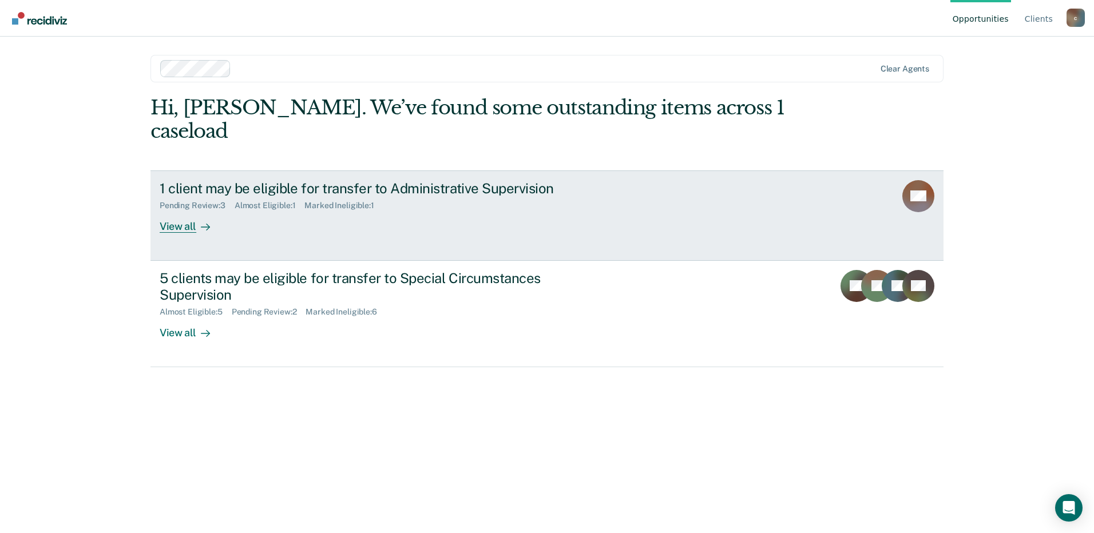
click at [195, 180] on div "1 client may be eligible for transfer to Administrative Supervision" at bounding box center [361, 188] width 402 height 17
